Goal: Information Seeking & Learning: Learn about a topic

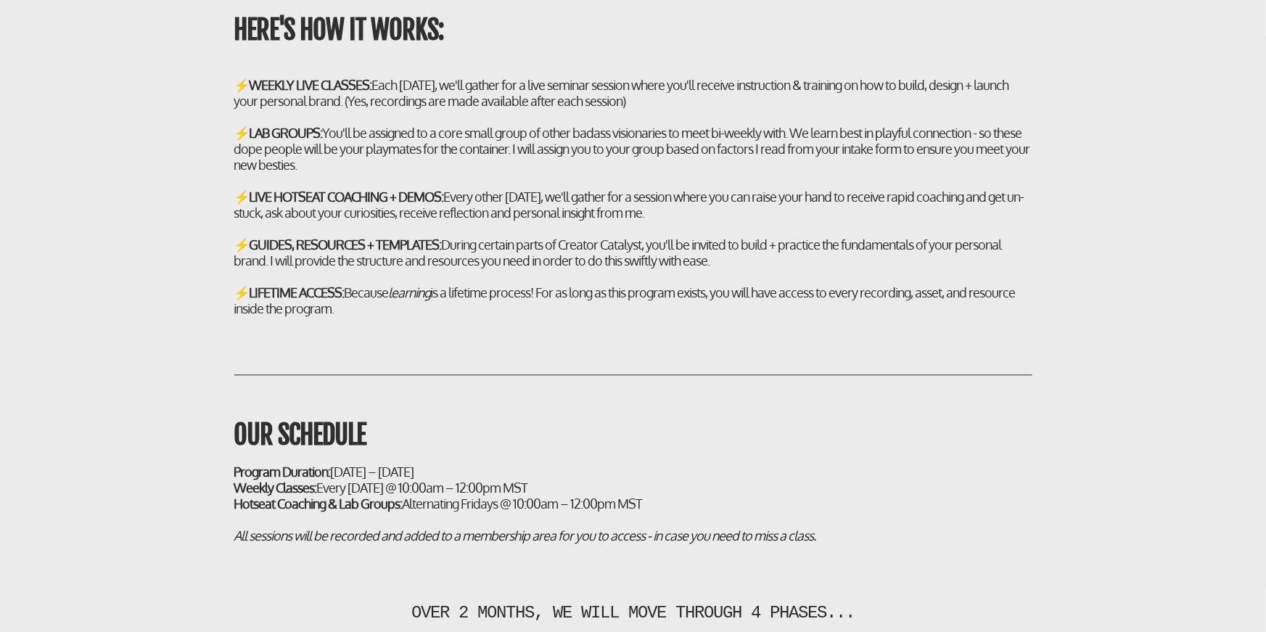
scroll to position [4389, 0]
click at [456, 111] on h2 "⚡ WEEKLY LIVE CLASSES: Each [DATE], we'll gather for a live seminar session whe…" at bounding box center [633, 195] width 798 height 239
drag, startPoint x: 592, startPoint y: 233, endPoint x: 827, endPoint y: 236, distance: 235.0
click at [827, 220] on div "⚡ LIVE HOTSEAT COACHING + DEMOS: Every other [DATE], we'll gather for a session…" at bounding box center [633, 204] width 798 height 32
drag, startPoint x: 518, startPoint y: 231, endPoint x: 741, endPoint y: 236, distance: 223.5
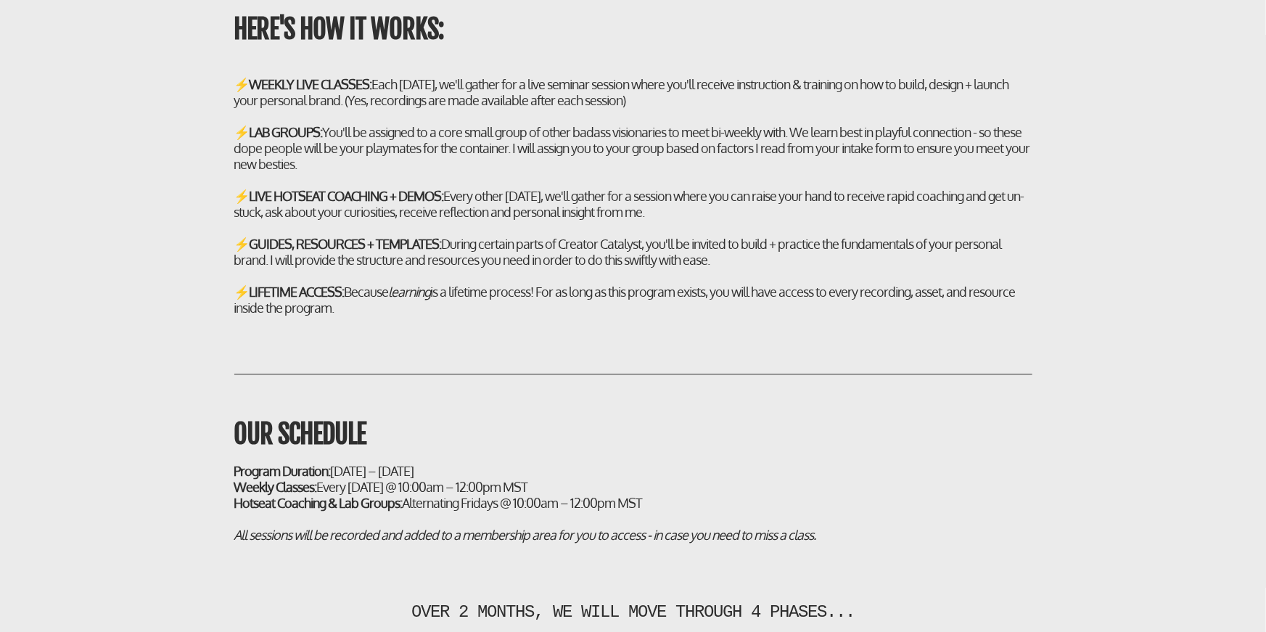
click at [741, 220] on div "⚡ LIVE HOTSEAT COACHING + DEMOS: Every other [DATE], we'll gather for a session…" at bounding box center [633, 204] width 798 height 32
drag, startPoint x: 442, startPoint y: 279, endPoint x: 675, endPoint y: 283, distance: 232.1
click at [675, 268] on div "⚡ GUIDES, RESOURCES + TEMPLATES: During certain parts of Creator Catalyst, you'…" at bounding box center [633, 252] width 798 height 32
click at [397, 268] on div "⚡ GUIDES, RESOURCES + TEMPLATES: During certain parts of Creator Catalyst, you'…" at bounding box center [633, 252] width 798 height 32
drag, startPoint x: 400, startPoint y: 301, endPoint x: 631, endPoint y: 303, distance: 231.4
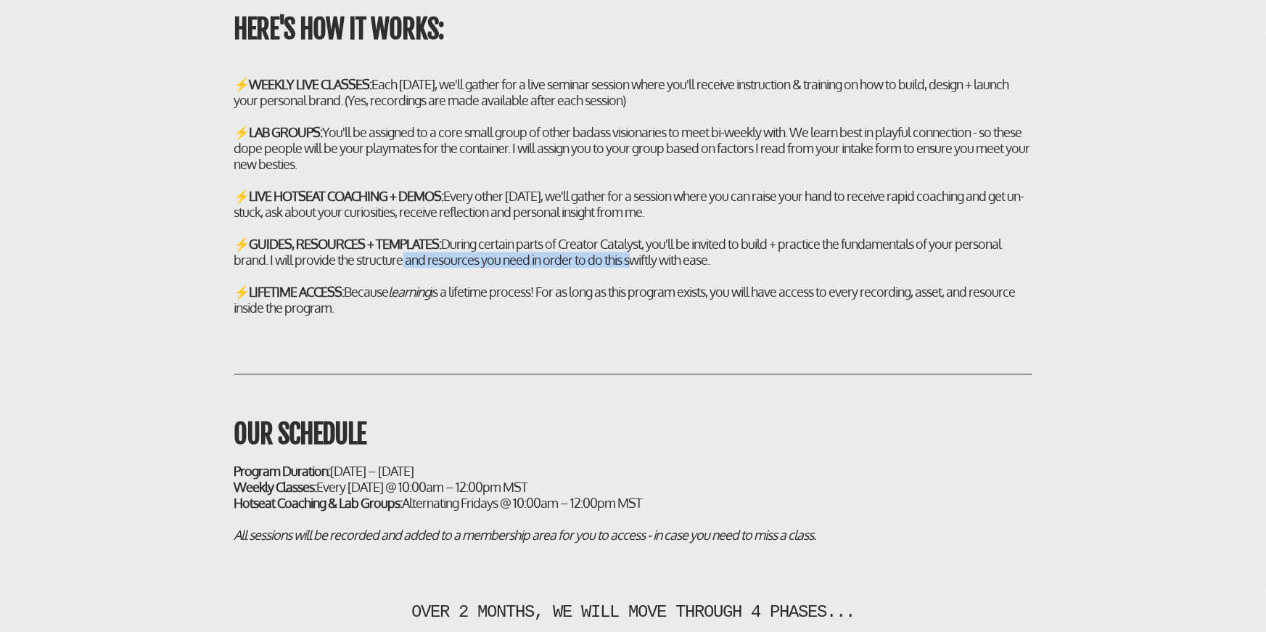
click at [631, 268] on div "⚡ GUIDES, RESOURCES + TEMPLATES: During certain parts of Creator Catalyst, you'…" at bounding box center [633, 252] width 798 height 32
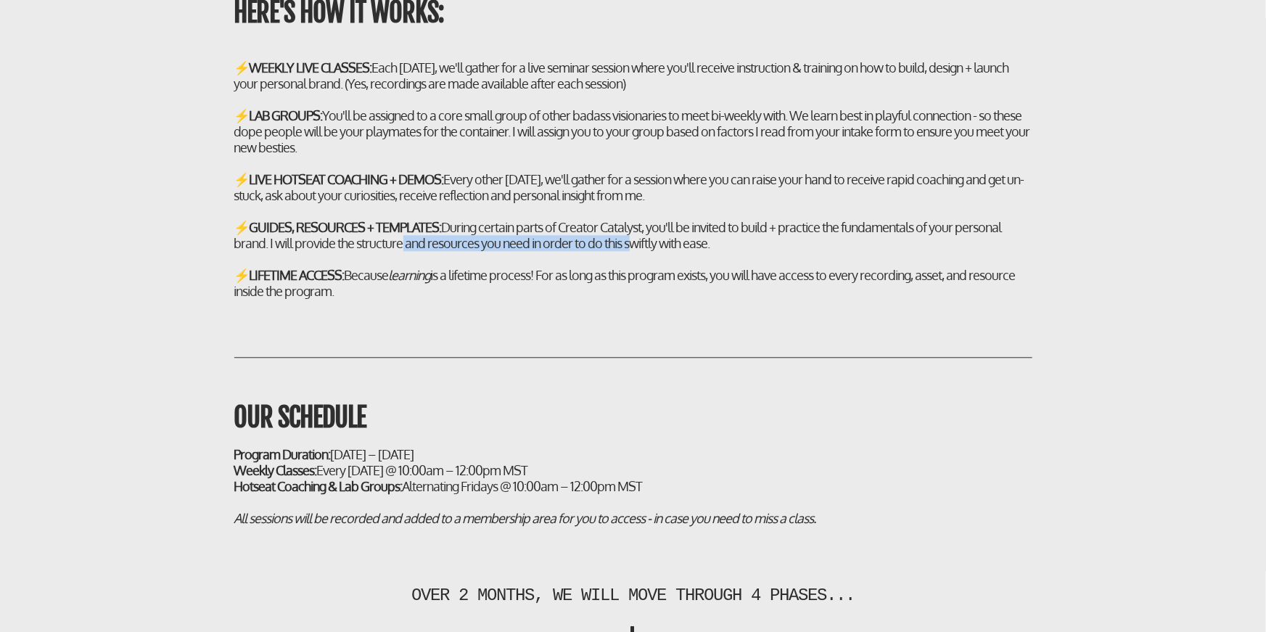
scroll to position [4407, 0]
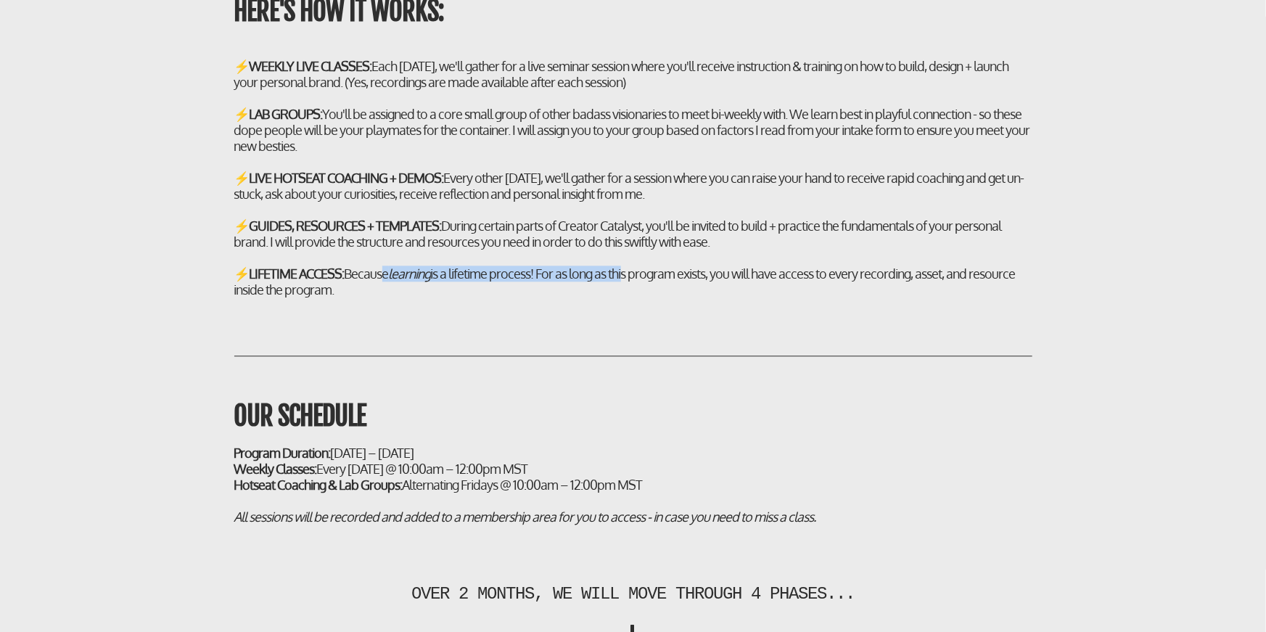
drag, startPoint x: 384, startPoint y: 318, endPoint x: 630, endPoint y: 317, distance: 246.6
click at [630, 297] on div "⚡ LIFETIME ACCESS: Because learning is a lifetime process! For as long as this …" at bounding box center [633, 281] width 798 height 32
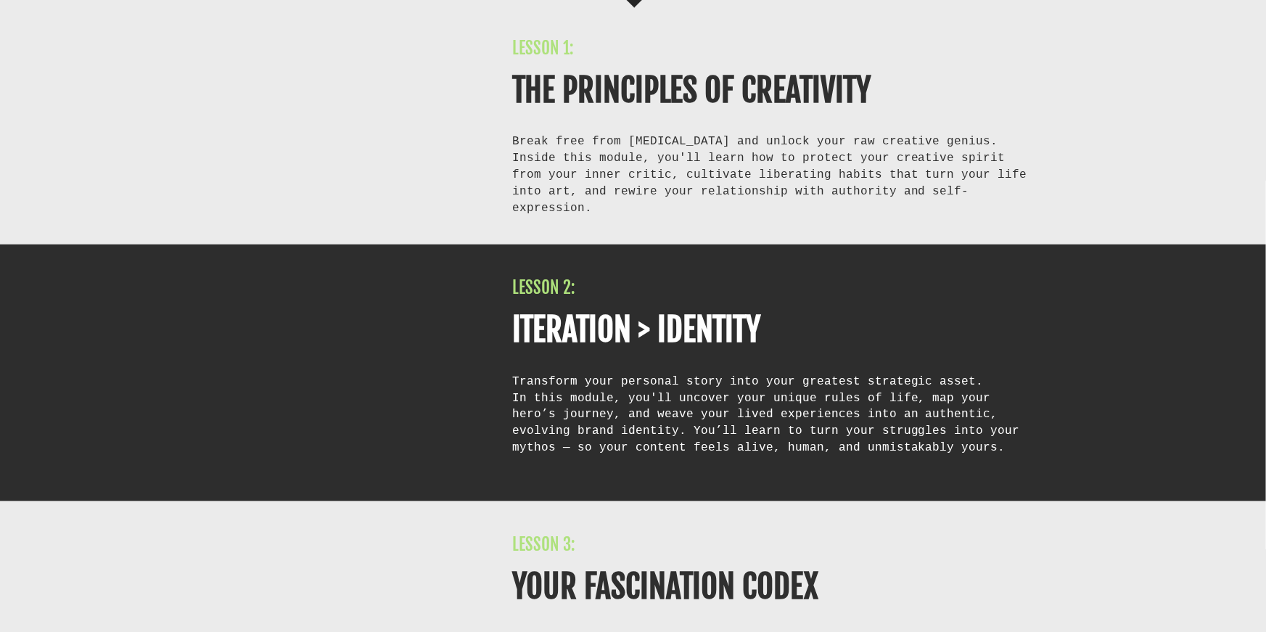
scroll to position [6103, 0]
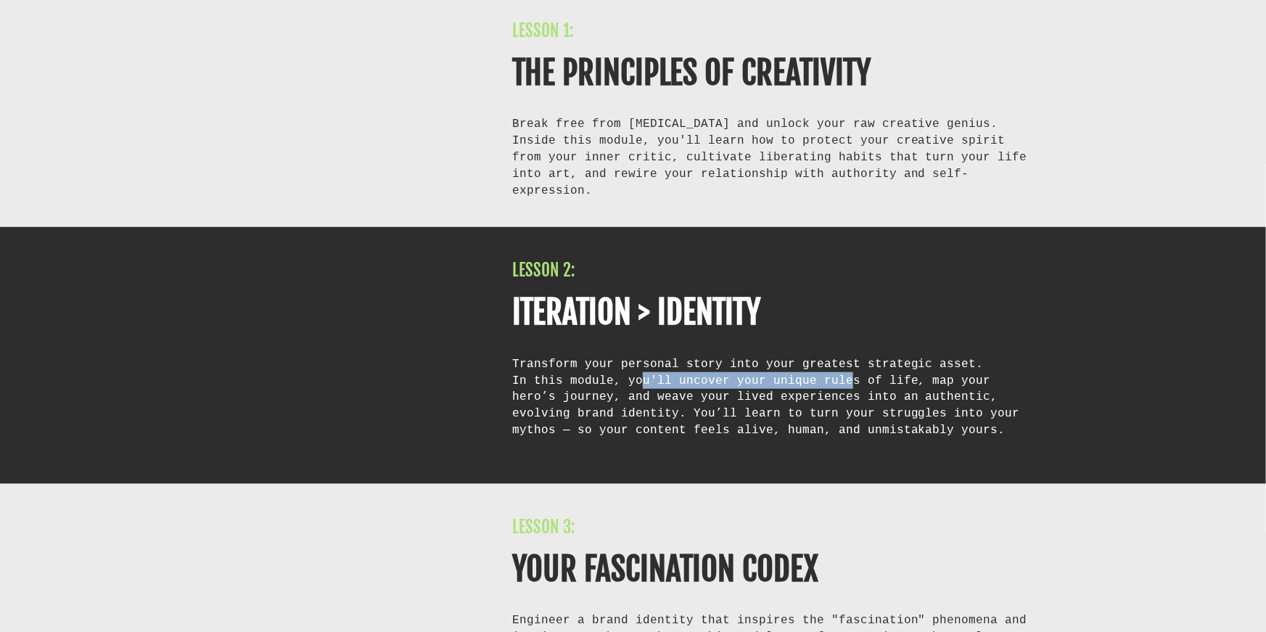
drag, startPoint x: 641, startPoint y: 411, endPoint x: 837, endPoint y: 407, distance: 195.9
click at [837, 407] on div "In this module, you'll uncover your unique rules of life, map your hero’s journ…" at bounding box center [772, 413] width 520 height 83
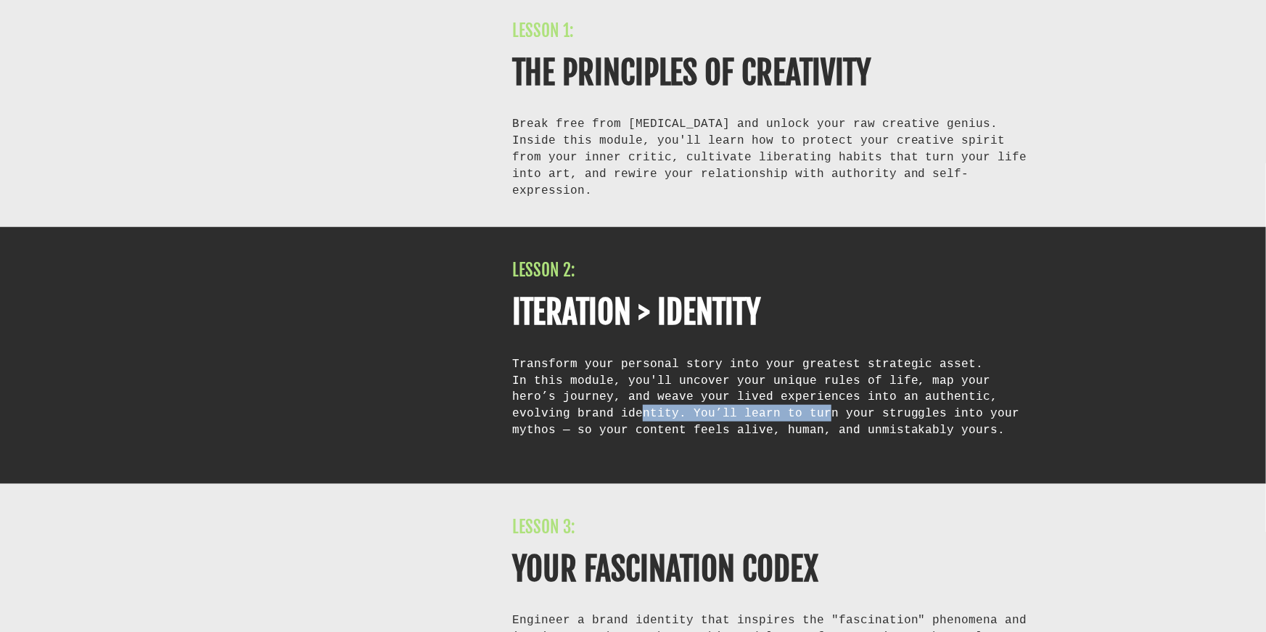
drag, startPoint x: 580, startPoint y: 442, endPoint x: 756, endPoint y: 438, distance: 175.6
click at [756, 438] on div "In this module, you'll uncover your unique rules of life, map your hero’s journ…" at bounding box center [772, 413] width 520 height 83
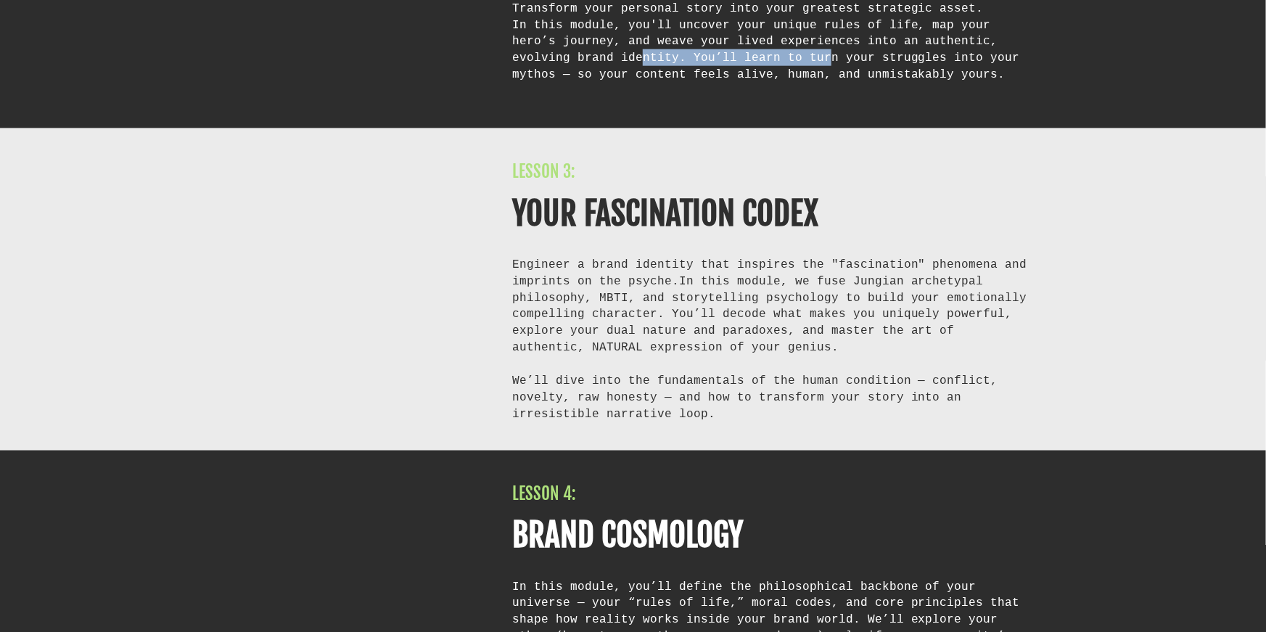
scroll to position [6466, 0]
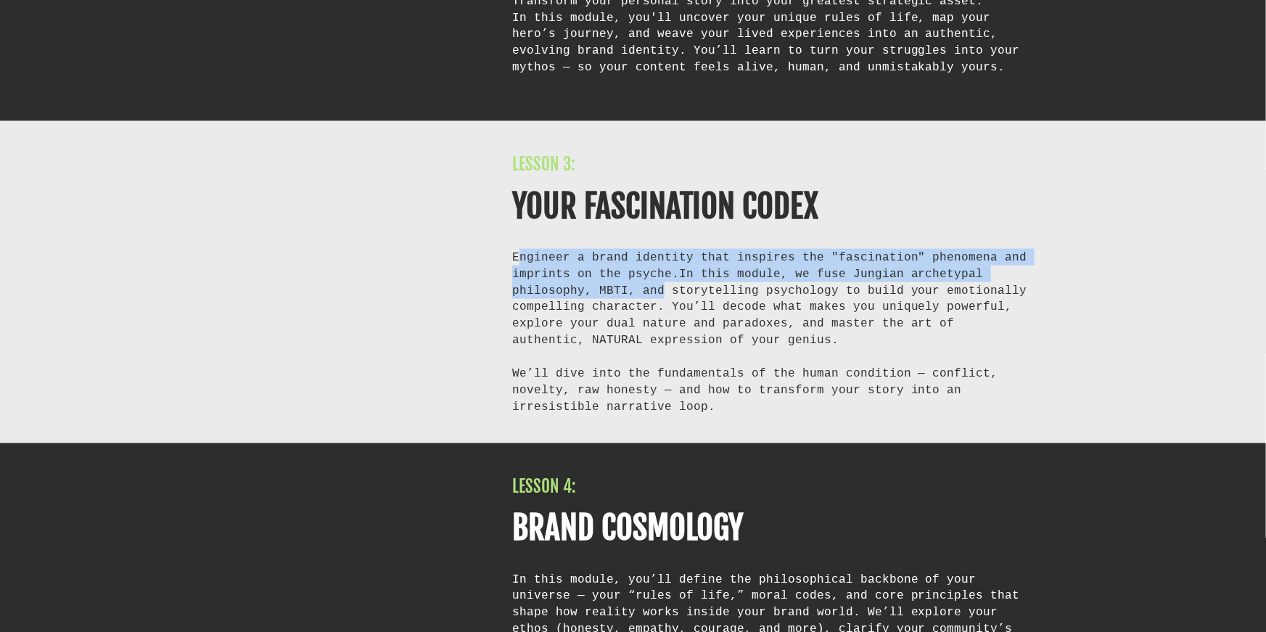
drag, startPoint x: 548, startPoint y: 283, endPoint x: 659, endPoint y: 320, distance: 117.0
click at [659, 320] on div "Engineer a brand identity that inspires the "fascination" phenomena and imprint…" at bounding box center [772, 331] width 520 height 165
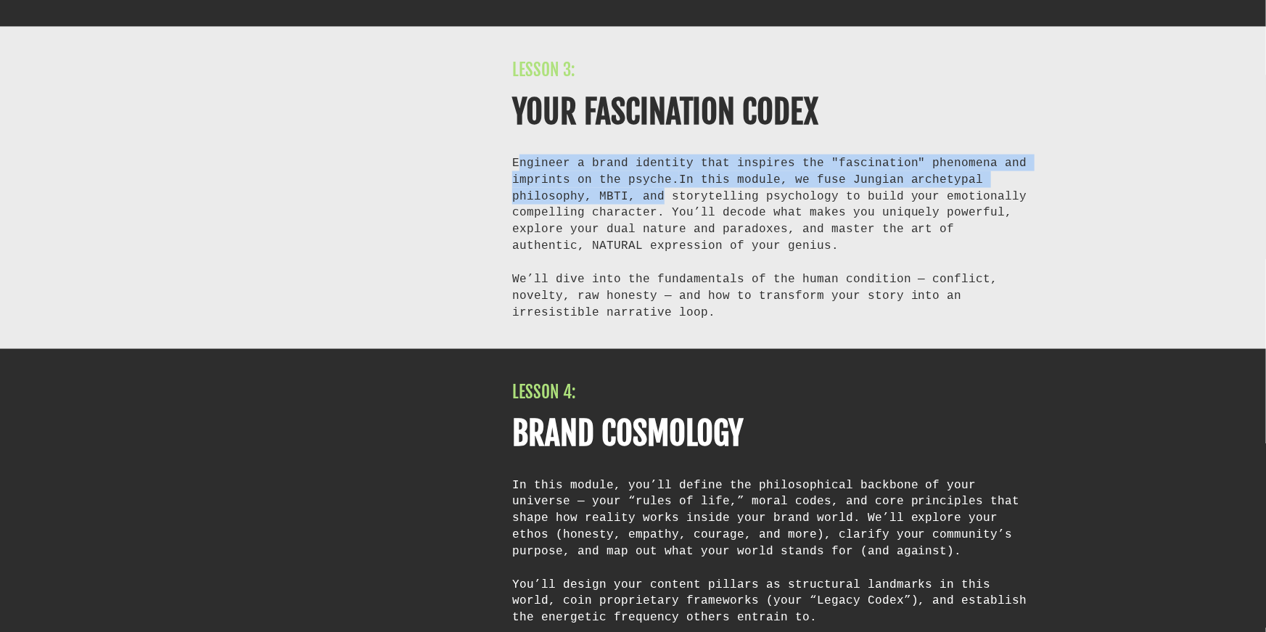
scroll to position [6562, 0]
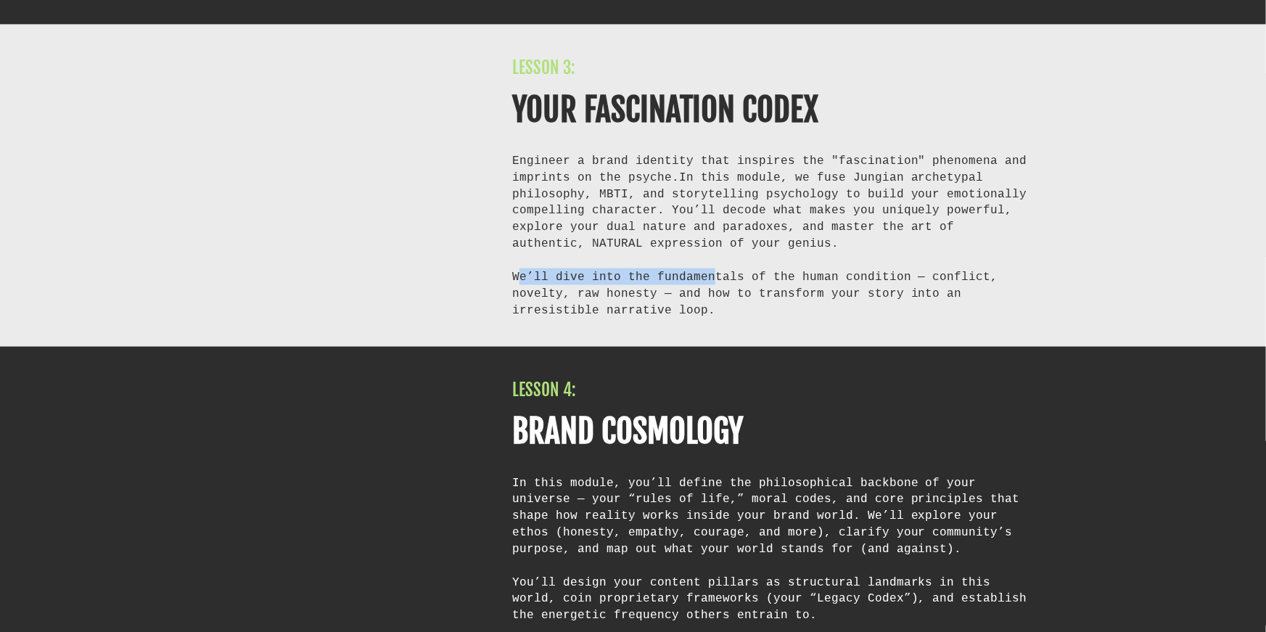
drag, startPoint x: 518, startPoint y: 308, endPoint x: 704, endPoint y: 302, distance: 186.5
click at [704, 302] on div "We’ll dive into the fundamentals of the human condition — conflict, novelty, ra…" at bounding box center [772, 293] width 520 height 50
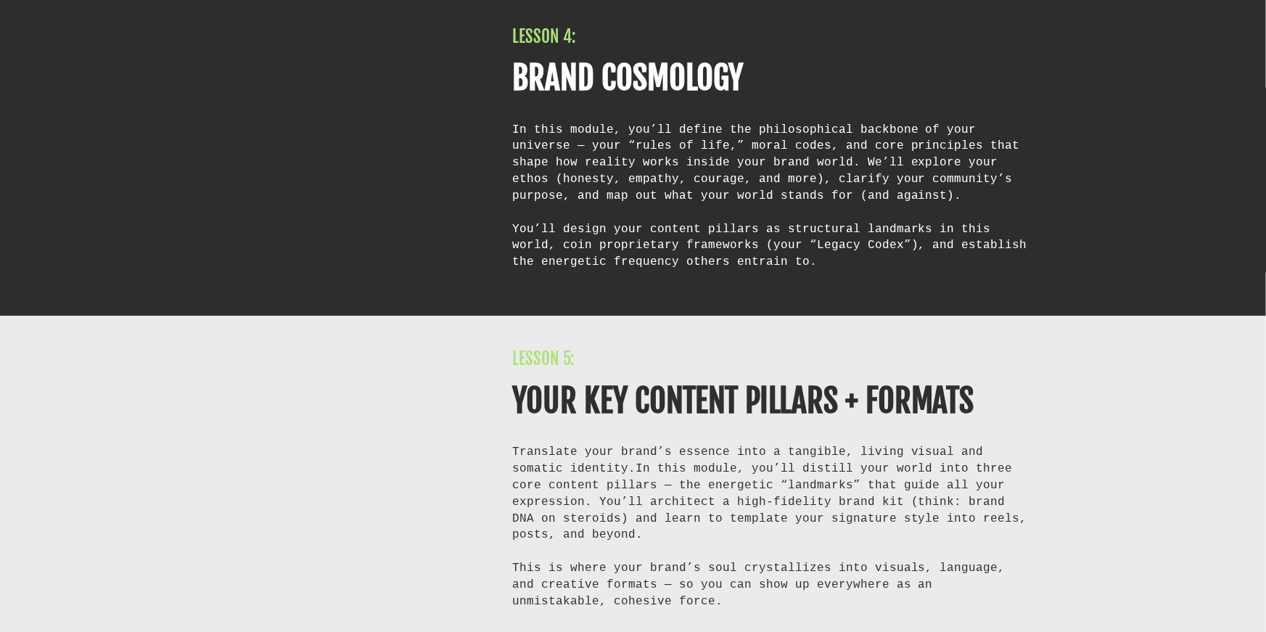
scroll to position [6931, 0]
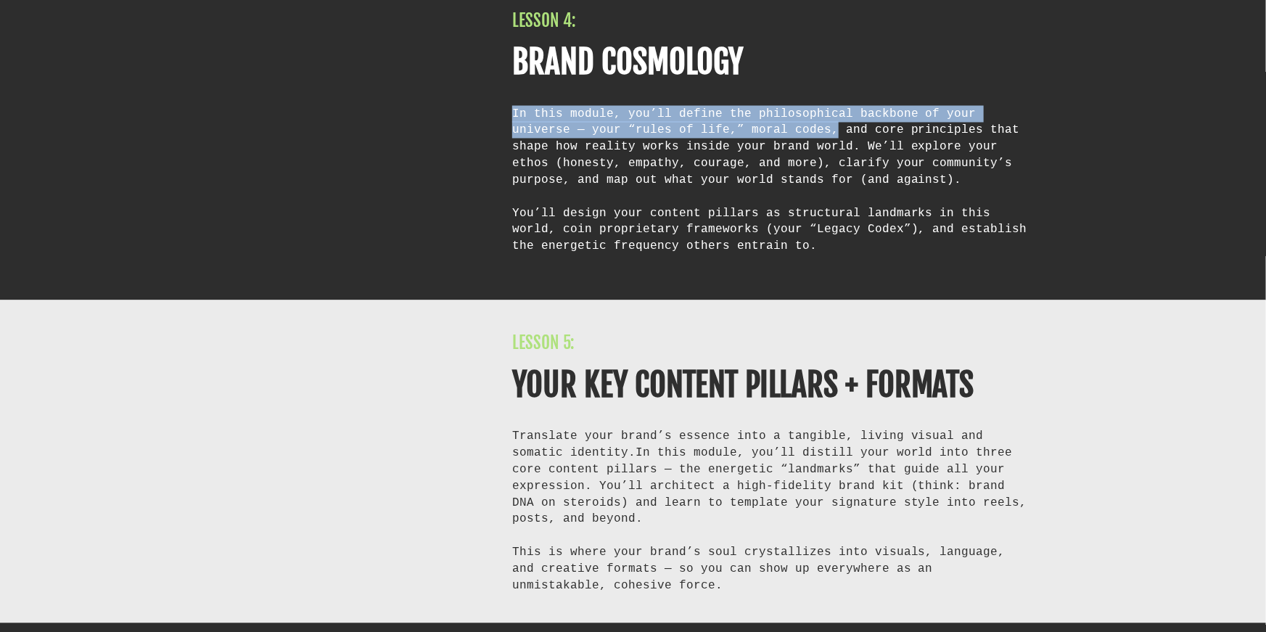
drag, startPoint x: 521, startPoint y: 148, endPoint x: 765, endPoint y: 162, distance: 244.8
click at [765, 162] on div "LESSON 4: BRAND COSMOLOGY In this module, you’ll define the philosophical backb…" at bounding box center [772, 140] width 556 height 261
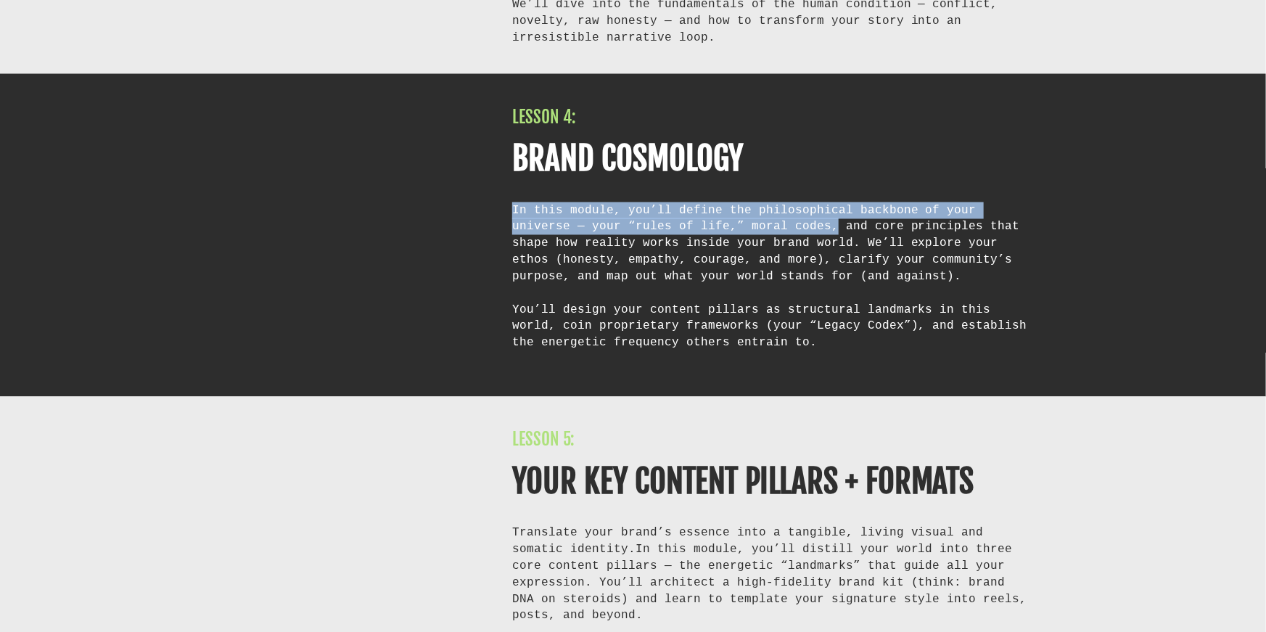
scroll to position [6768, 0]
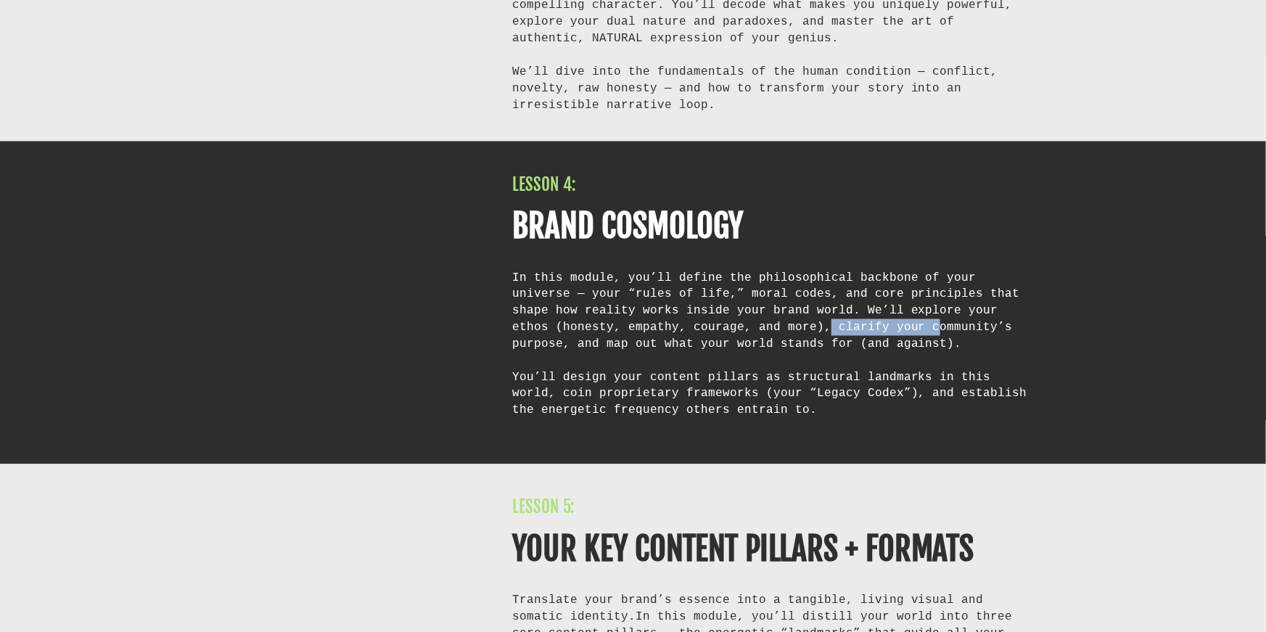
drag, startPoint x: 709, startPoint y: 358, endPoint x: 809, endPoint y: 358, distance: 100.1
click at [809, 353] on div "In this module, you’ll define the philosophical backbone of your universe — you…" at bounding box center [772, 311] width 520 height 83
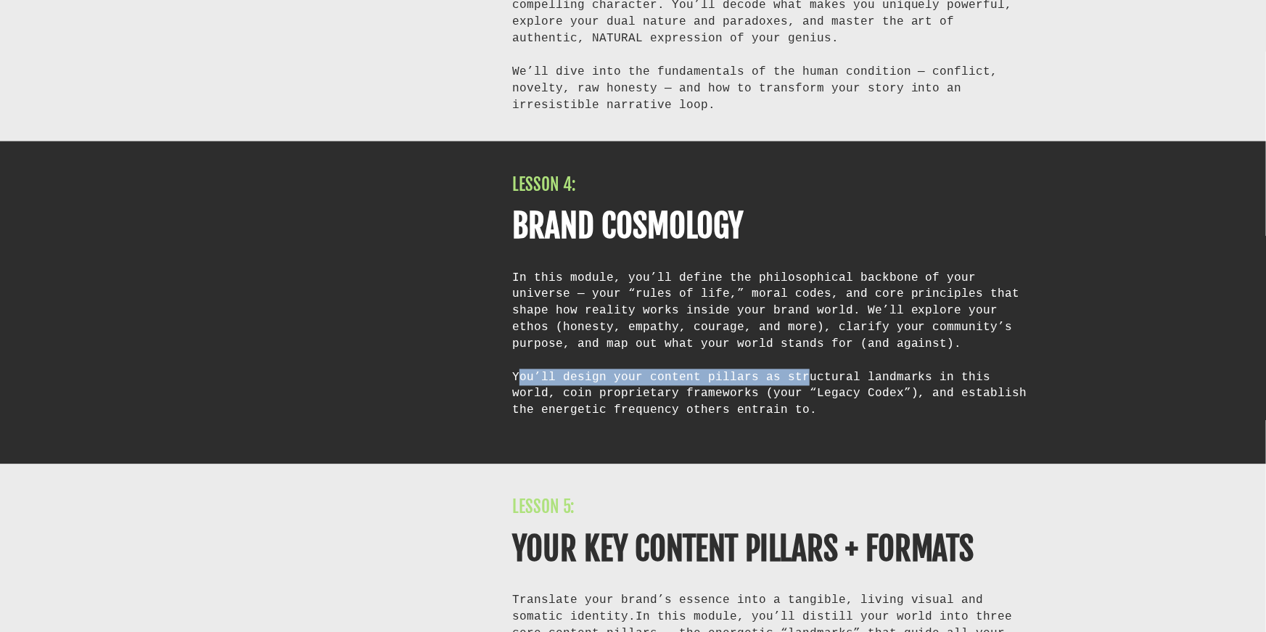
drag, startPoint x: 520, startPoint y: 407, endPoint x: 860, endPoint y: 416, distance: 340.3
click at [799, 411] on div "You’ll design your content pillars as structural landmarks in this world, coin …" at bounding box center [772, 402] width 520 height 66
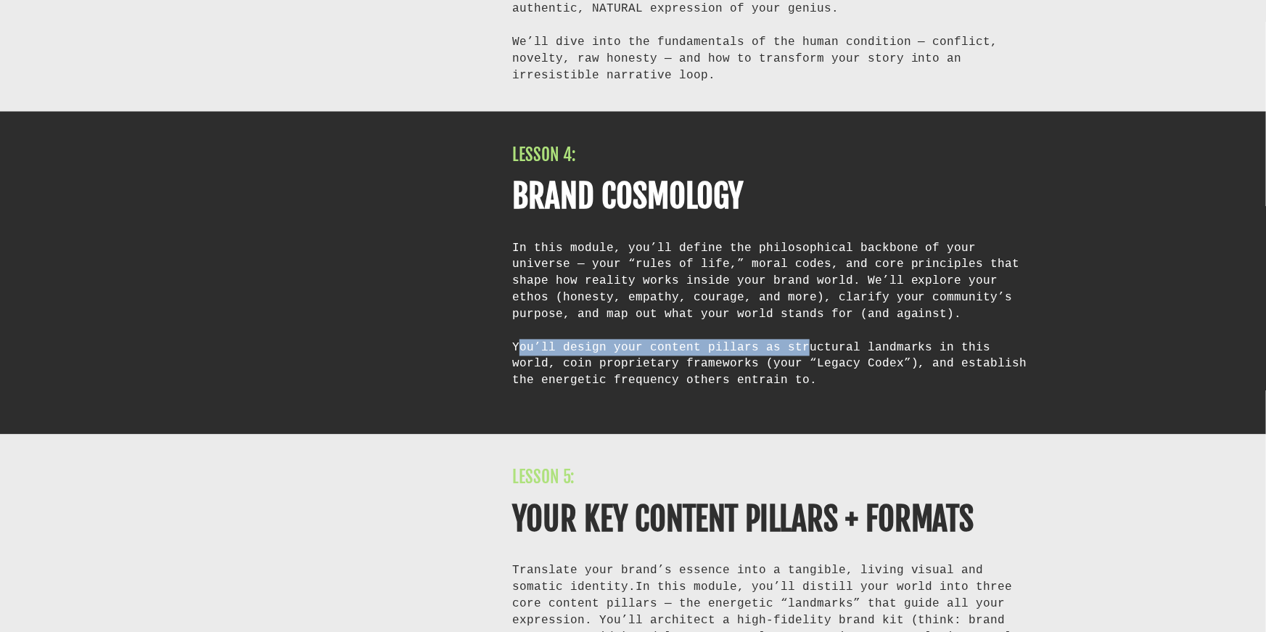
scroll to position [6803, 0]
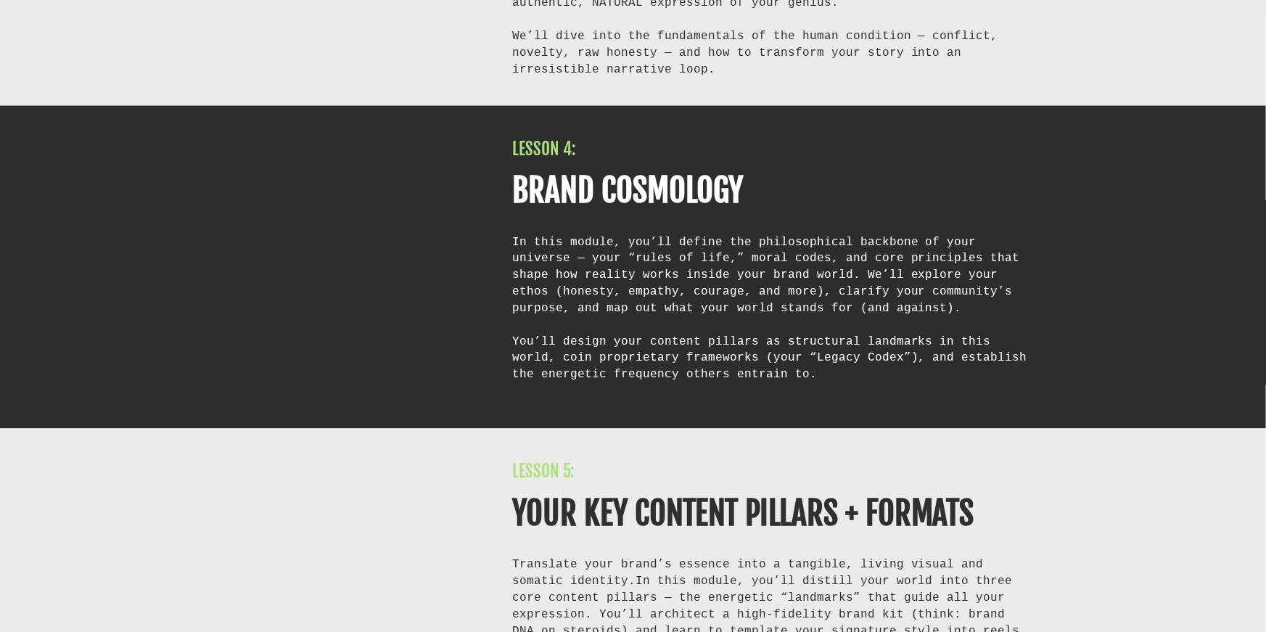
click at [521, 388] on div "You’ll design your content pillars as structural landmarks in this world, coin …" at bounding box center [772, 367] width 520 height 66
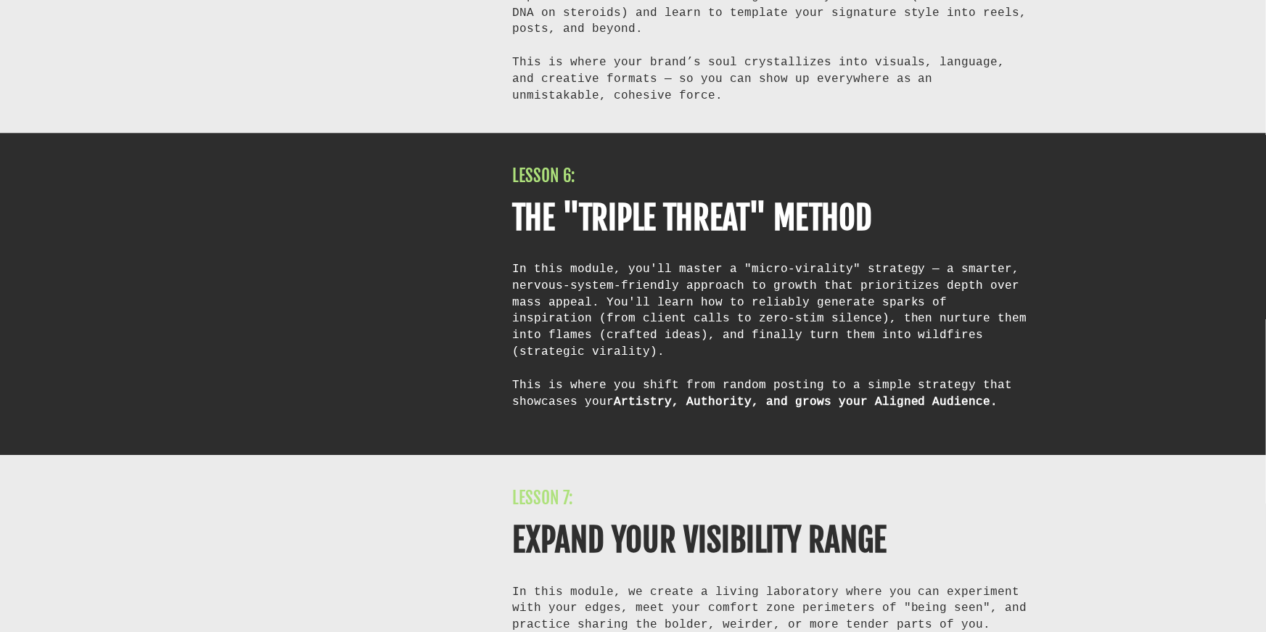
scroll to position [7446, 0]
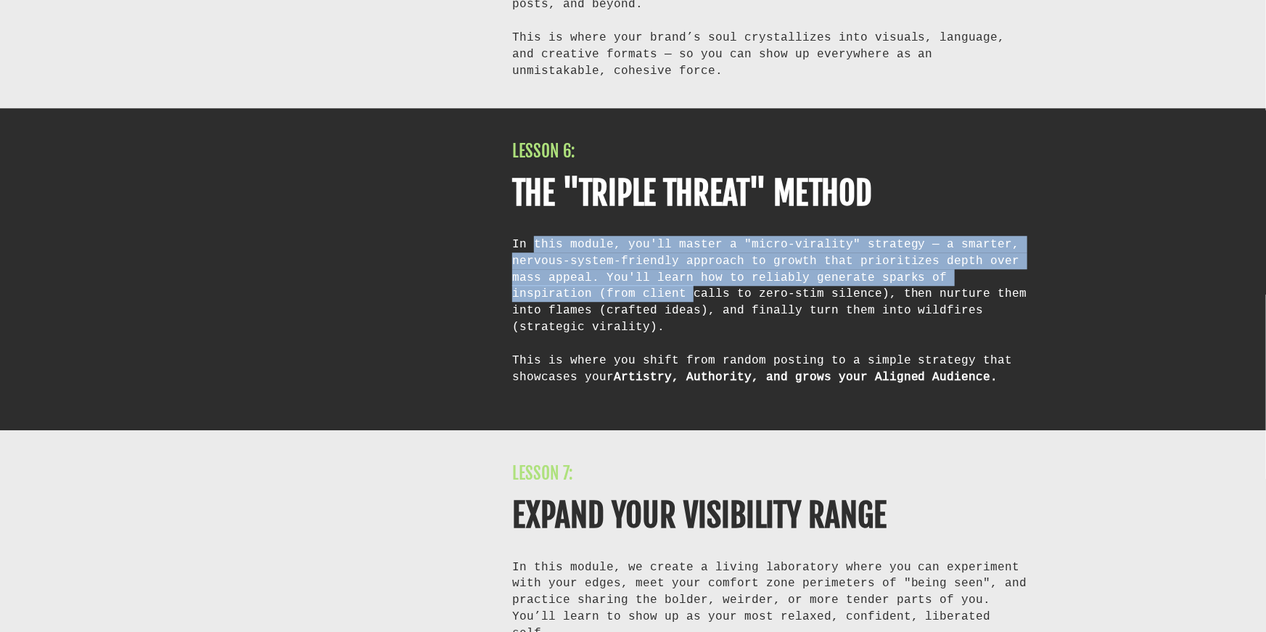
drag, startPoint x: 531, startPoint y: 271, endPoint x: 603, endPoint y: 321, distance: 87.7
click at [603, 321] on div "In this module, you'll master a "micro-virality" strategy — a smarter, nervous-…" at bounding box center [772, 285] width 520 height 99
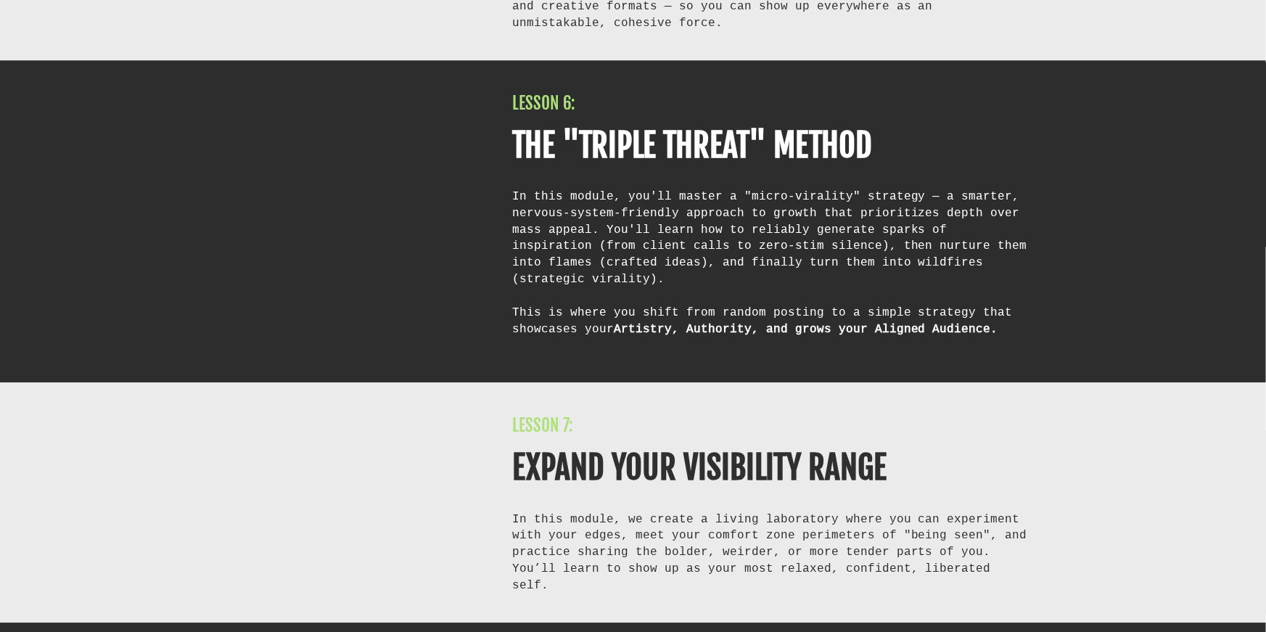
click at [624, 287] on div "In this module, you'll master a "micro-virality" strategy — a smarter, nervous-…" at bounding box center [772, 237] width 520 height 99
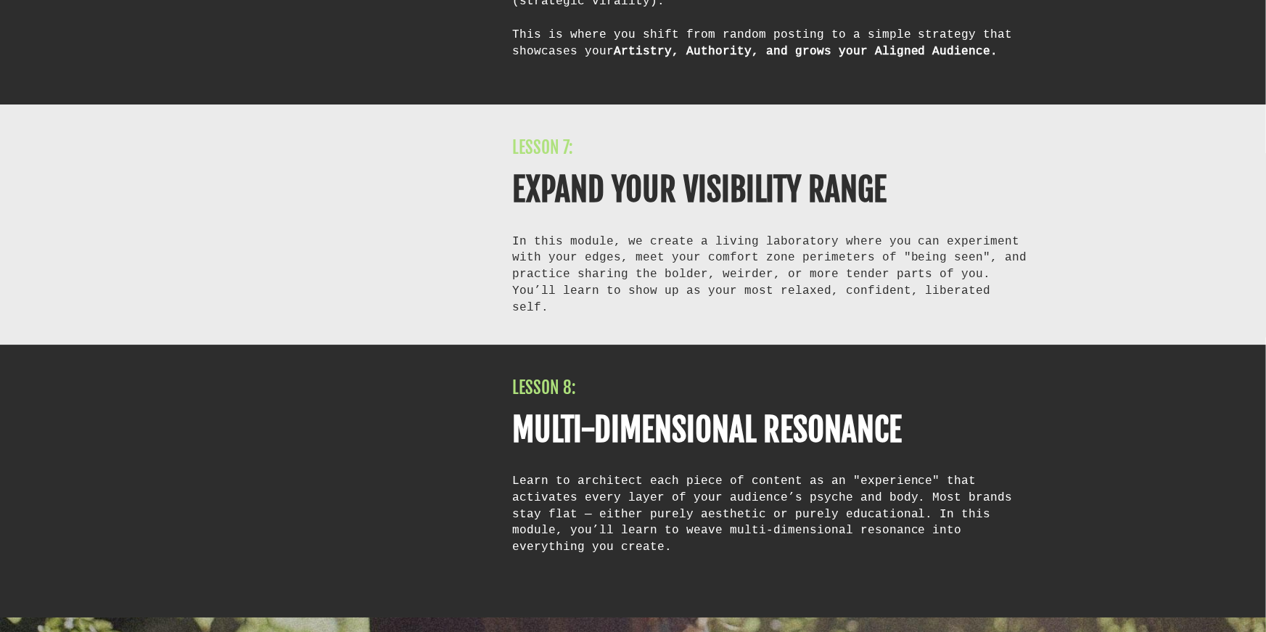
scroll to position [7861, 0]
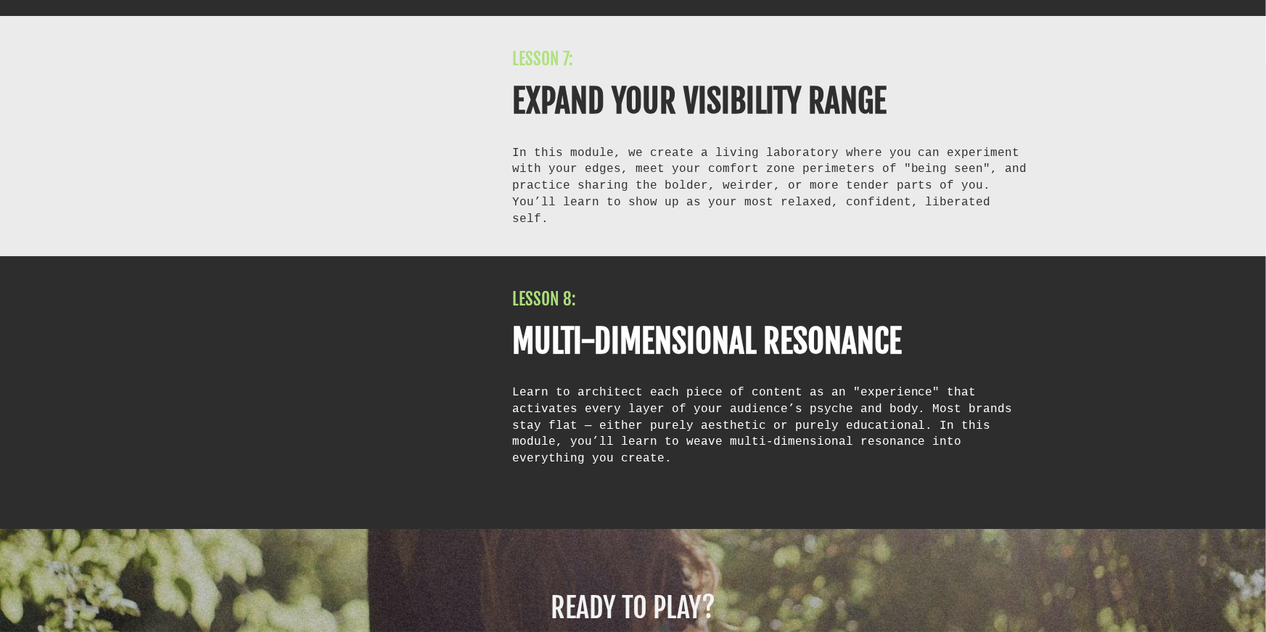
click at [528, 191] on div "In this module, we create a living laboratory where you can experiment with you…" at bounding box center [772, 185] width 520 height 83
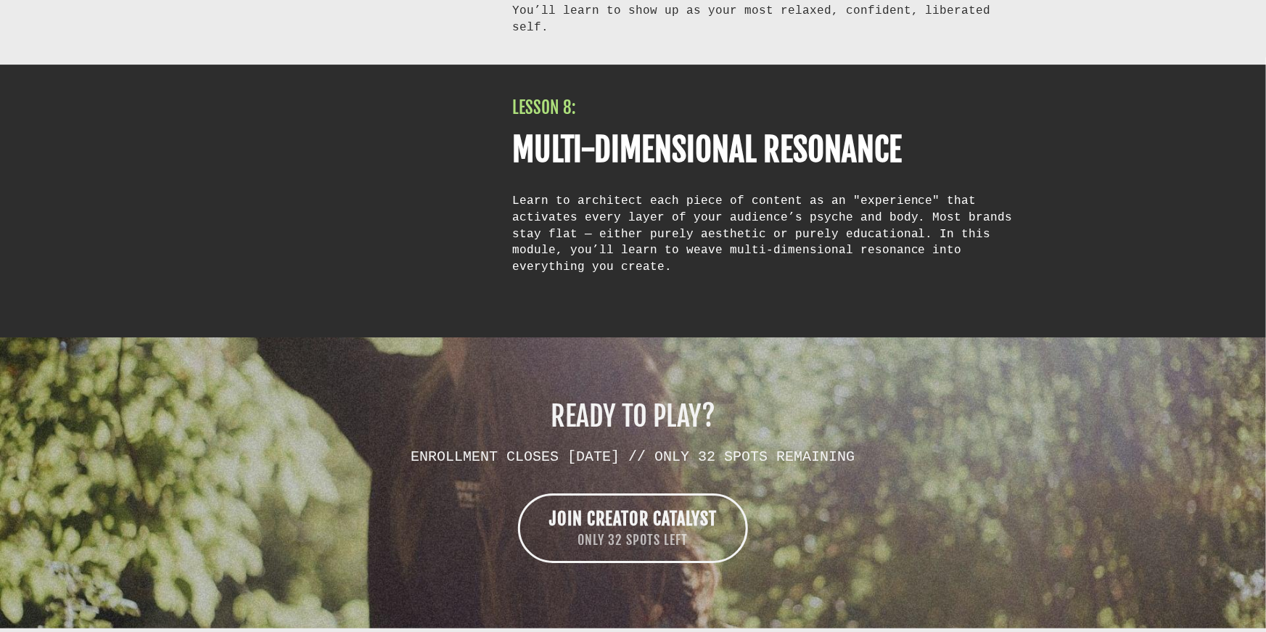
scroll to position [8064, 0]
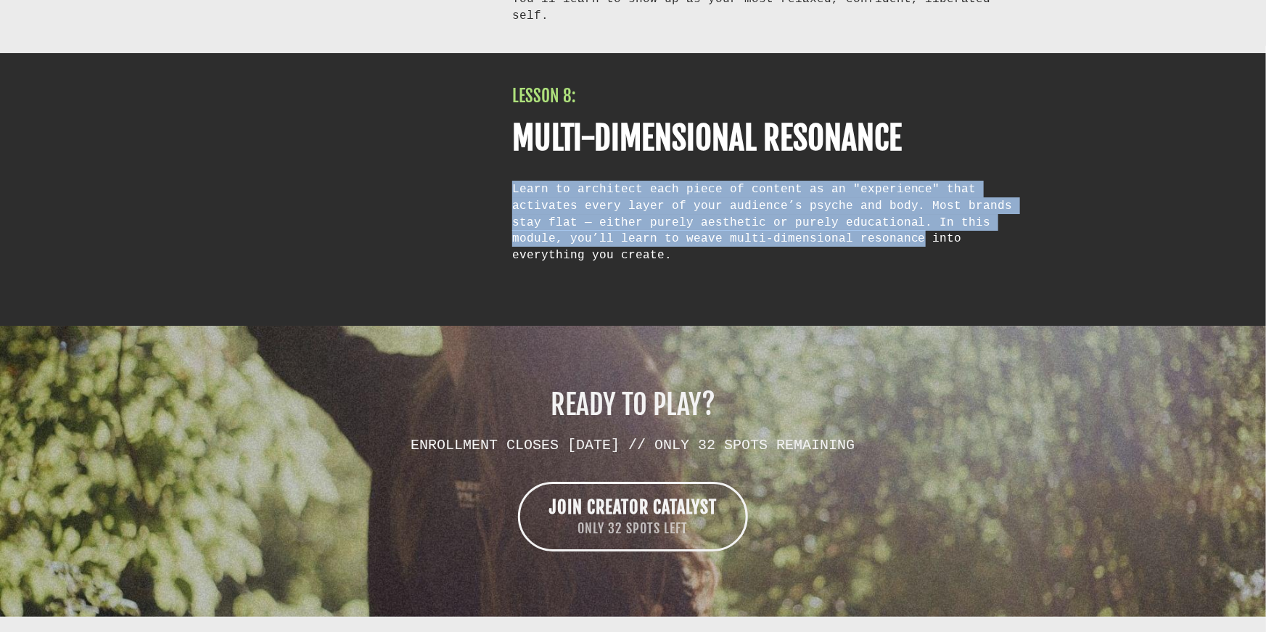
drag, startPoint x: 511, startPoint y: 203, endPoint x: 817, endPoint y: 255, distance: 310.4
click at [815, 254] on div "LESSON 8: MULTI-DIMENSIONAL RESONANCE Learn to architect each piece of content …" at bounding box center [772, 191] width 535 height 211
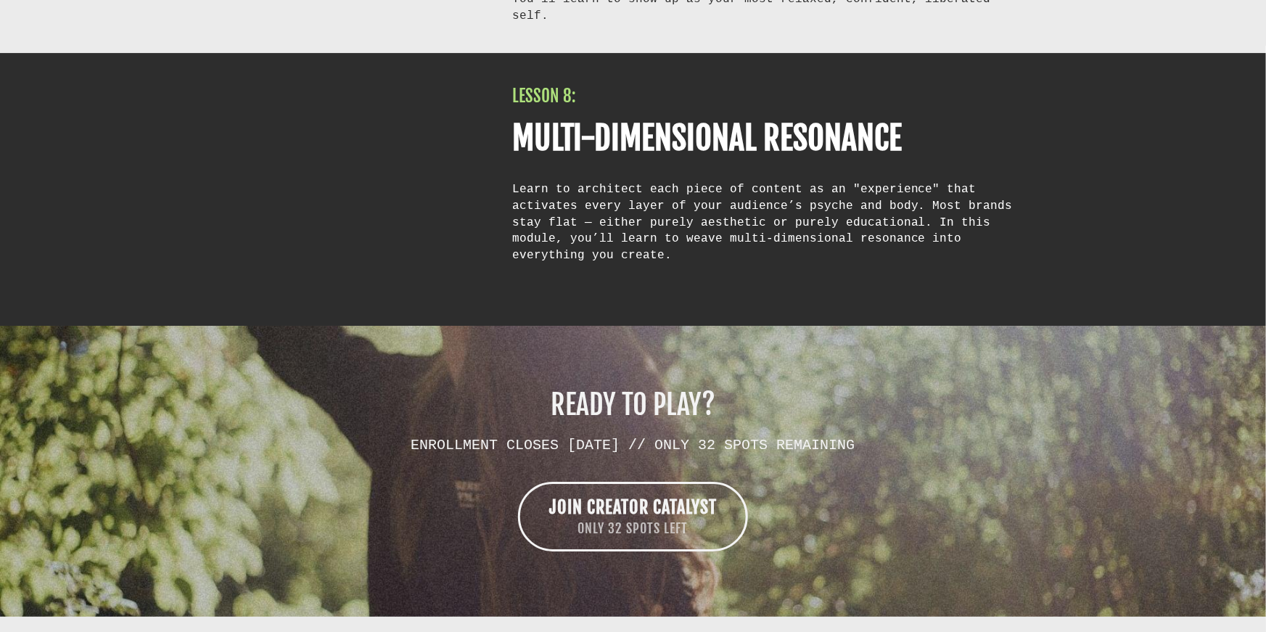
click at [819, 255] on div "Learn to architect each piece of content as an "experience" that activates ever…" at bounding box center [772, 222] width 520 height 83
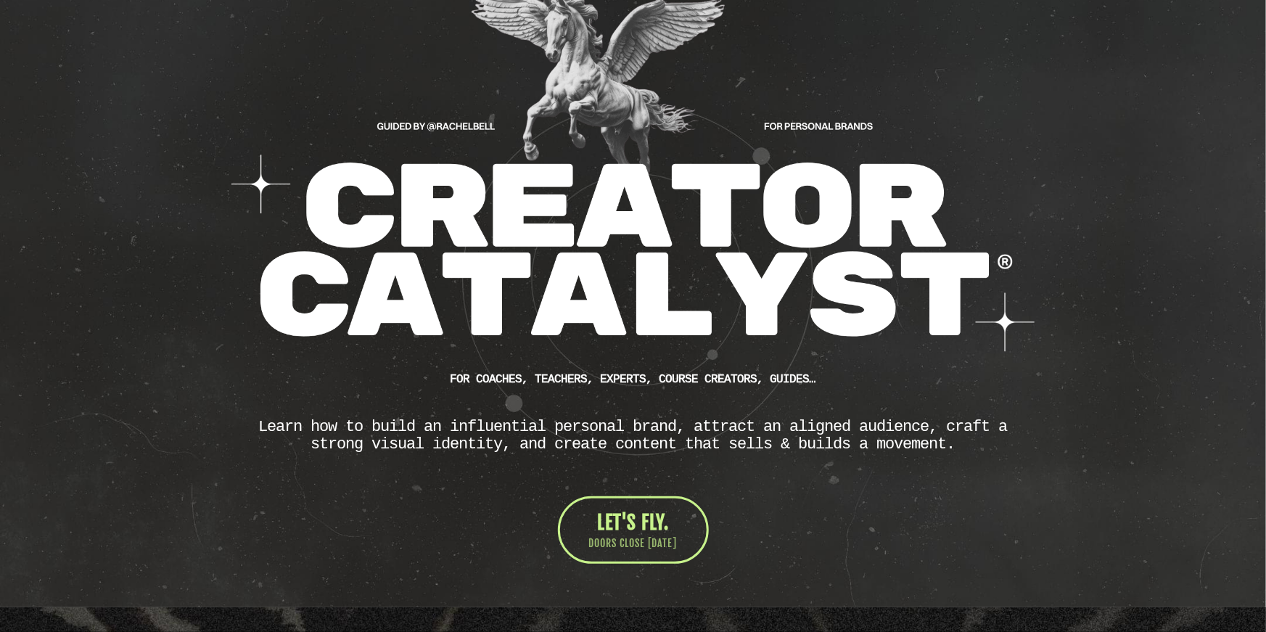
scroll to position [0, 0]
